Goal: Find contact information: Find contact information

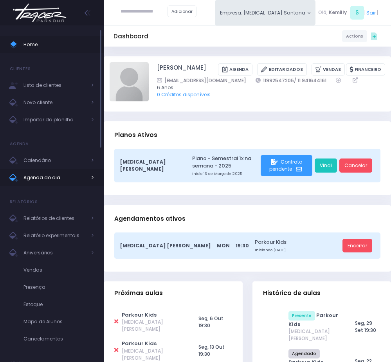
click at [56, 180] on span "Agenda do dia" at bounding box center [54, 178] width 63 height 10
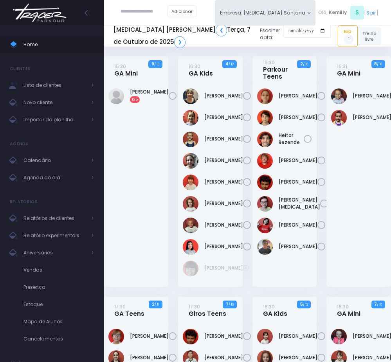
click at [134, 143] on div "[PERSON_NAME] Exp" at bounding box center [136, 185] width 65 height 203
click at [134, 88] on link "[PERSON_NAME] Exp" at bounding box center [149, 95] width 39 height 14
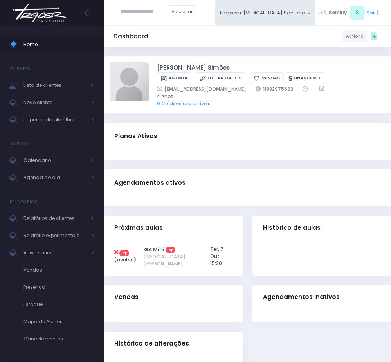
click at [297, 176] on div "Agendamentos ativos" at bounding box center [247, 182] width 287 height 27
drag, startPoint x: 273, startPoint y: 90, endPoint x: 238, endPoint y: 87, distance: 34.5
click at [238, 87] on div "tabachourott@gmail.com 11982975693" at bounding box center [266, 88] width 219 height 7
copy link "11982975693"
